Goal: Task Accomplishment & Management: Use online tool/utility

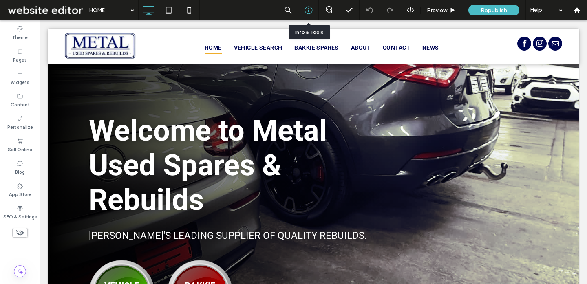
click at [308, 10] on use at bounding box center [309, 11] width 8 height 8
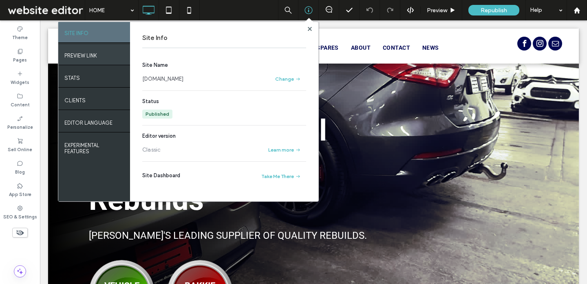
click at [86, 58] on label "PREVIEW LINK" at bounding box center [80, 54] width 33 height 10
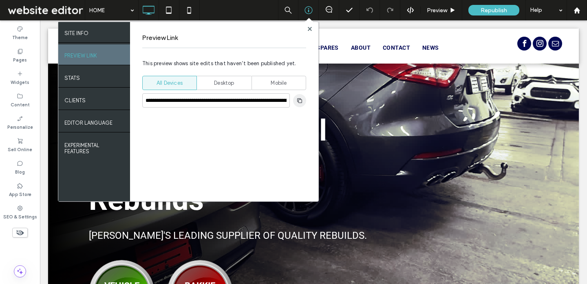
click at [298, 101] on use "button" at bounding box center [299, 100] width 5 height 5
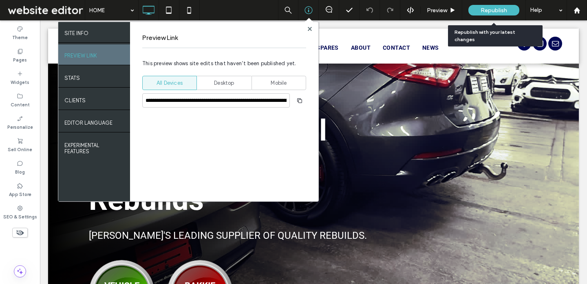
click at [489, 10] on span "Republish" at bounding box center [494, 10] width 27 height 7
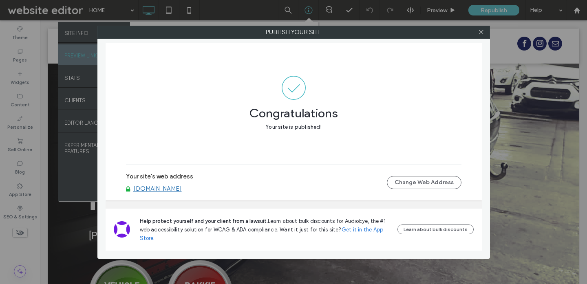
click at [163, 187] on link "[DOMAIN_NAME]" at bounding box center [157, 188] width 49 height 7
click at [481, 31] on use at bounding box center [481, 32] width 4 height 4
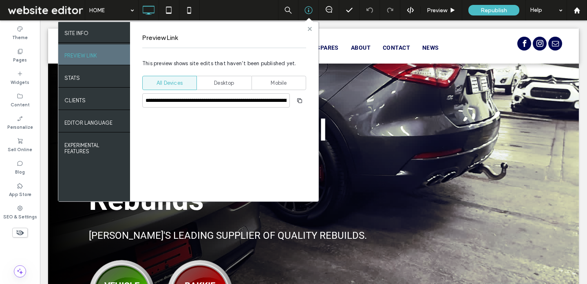
click at [309, 27] on icon at bounding box center [310, 29] width 4 height 4
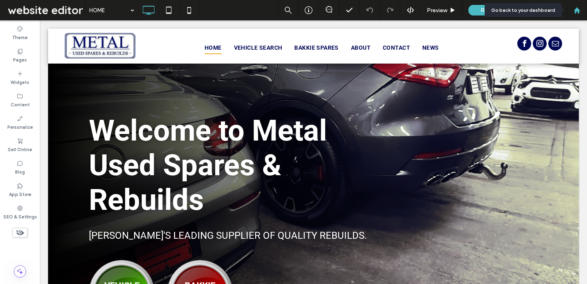
click at [586, 11] on div at bounding box center [577, 10] width 20 height 7
